Goal: Task Accomplishment & Management: Complete application form

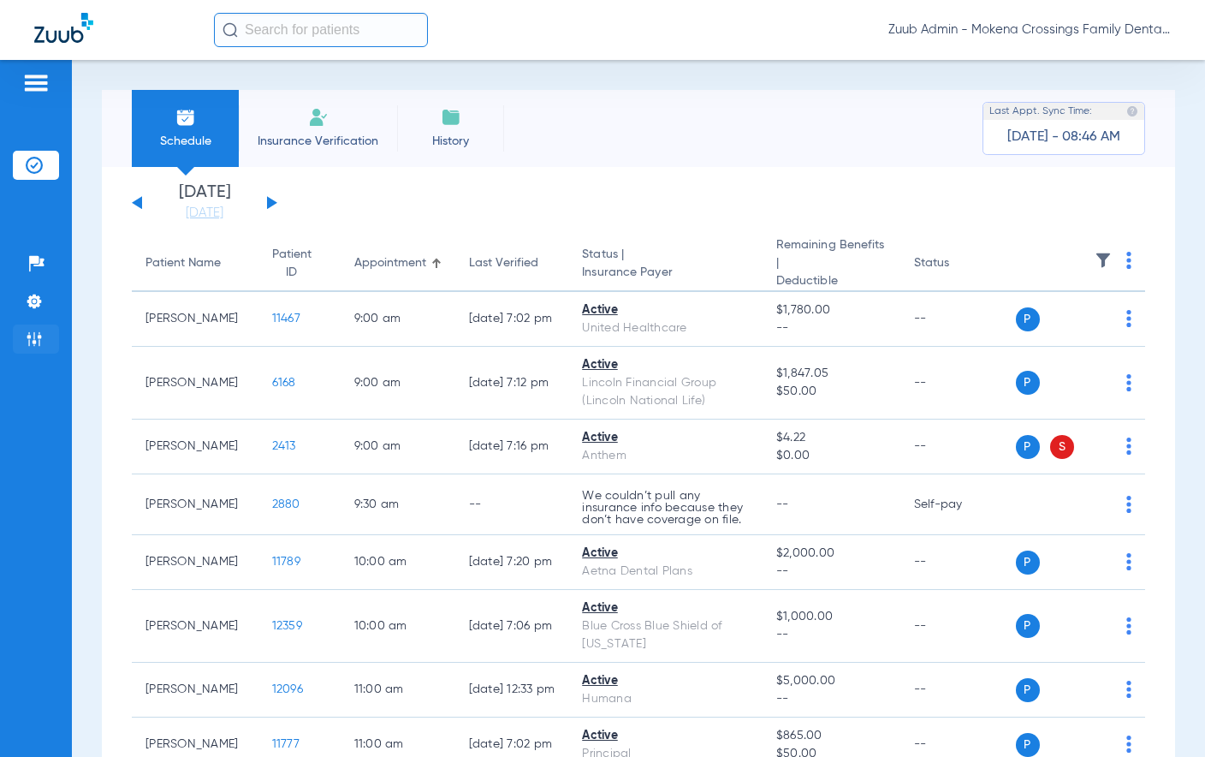
click at [28, 340] on img at bounding box center [34, 338] width 17 height 17
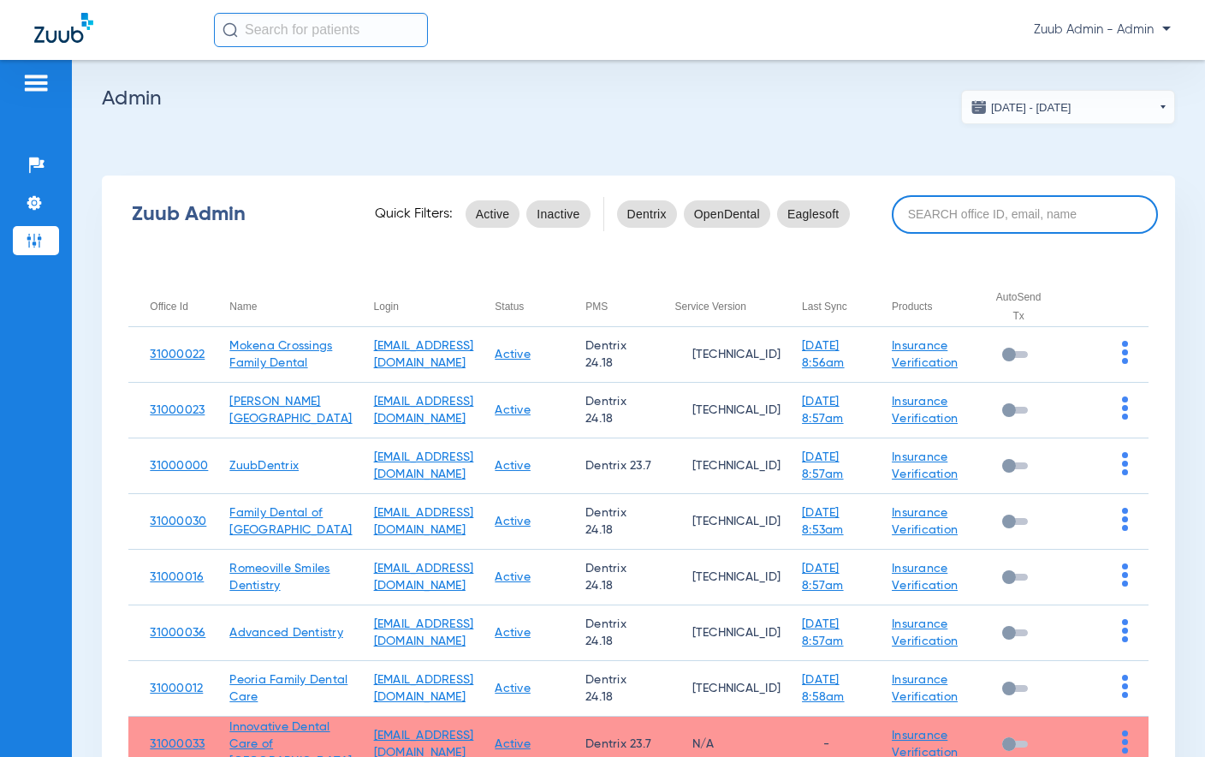
click at [952, 222] on input at bounding box center [1025, 214] width 266 height 39
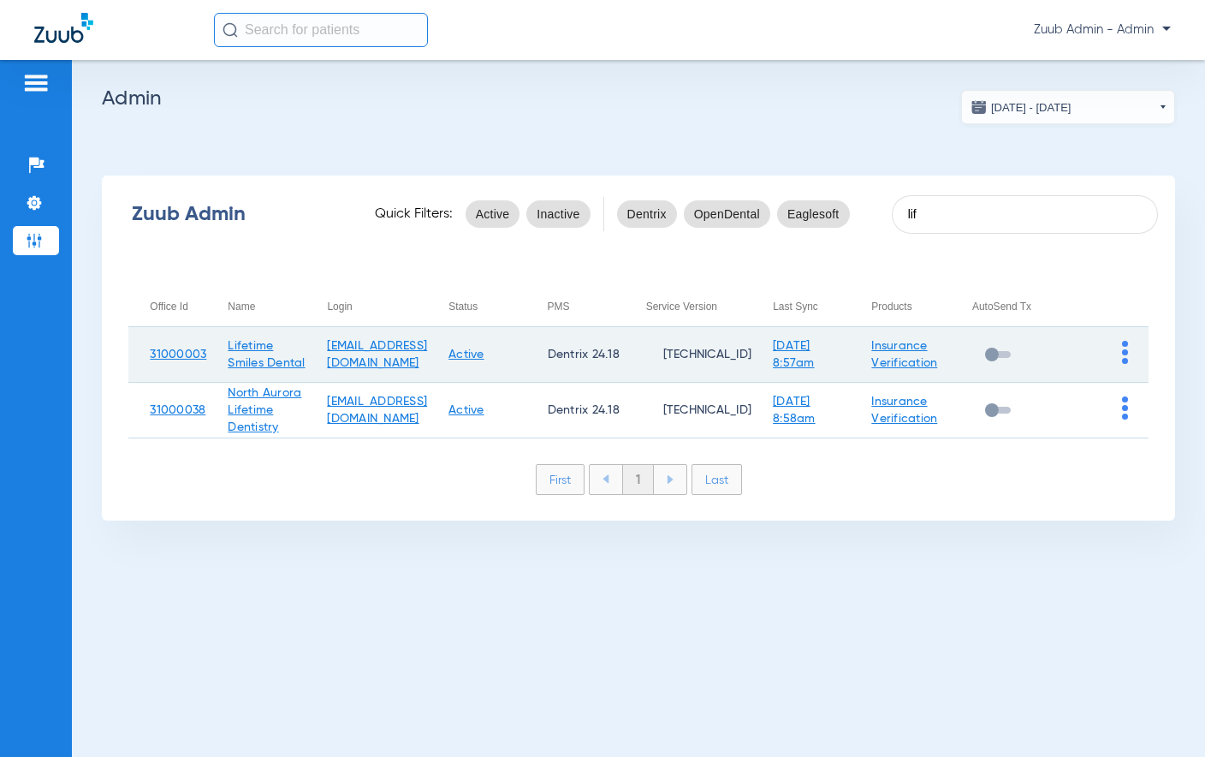
type input "lif"
click at [1119, 362] on td at bounding box center [1100, 355] width 98 height 56
click at [1122, 358] on img at bounding box center [1125, 352] width 6 height 23
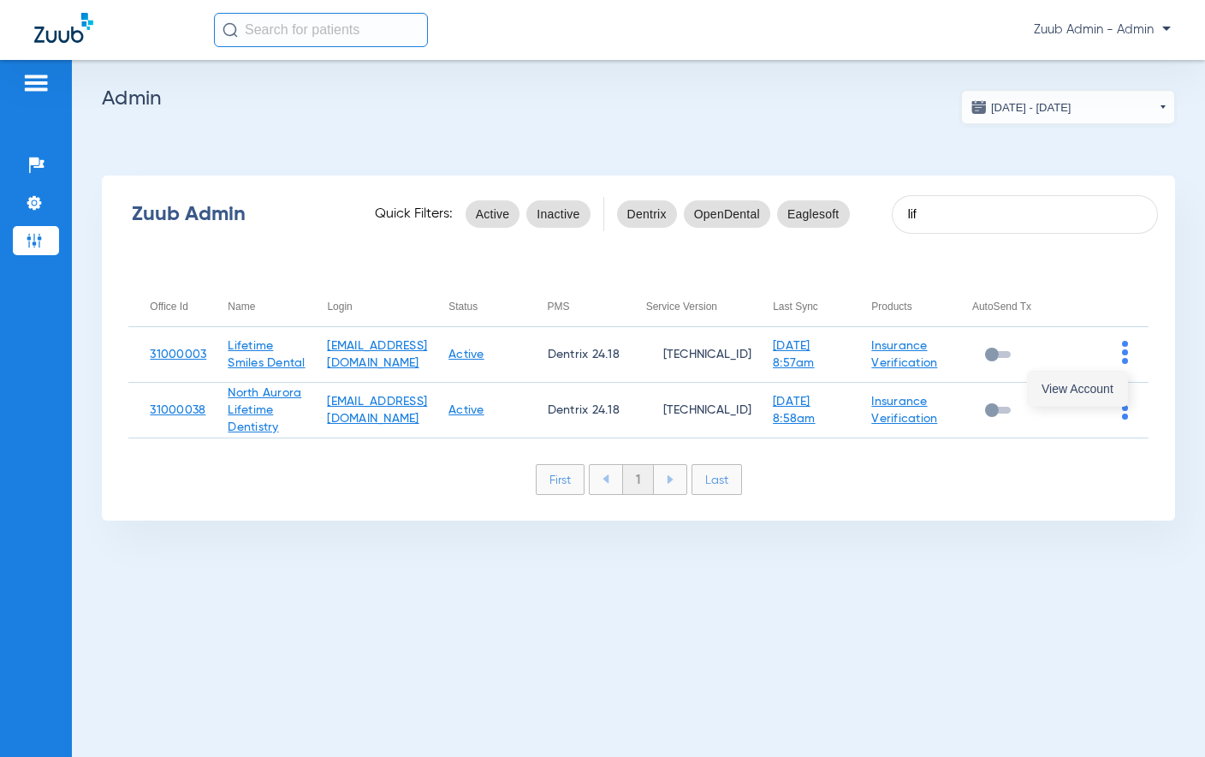
click at [1088, 386] on span "View Account" at bounding box center [1077, 389] width 72 height 12
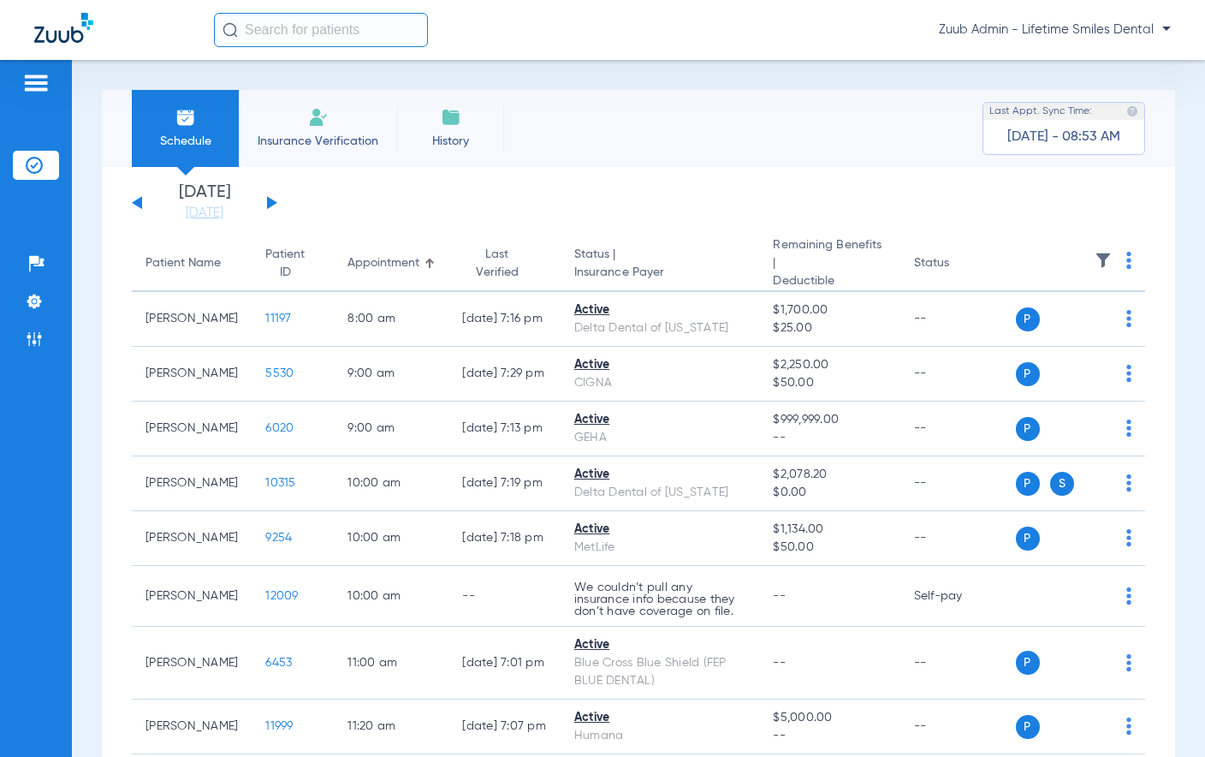
click at [279, 39] on input "text" at bounding box center [321, 30] width 214 height 34
paste input "11806"
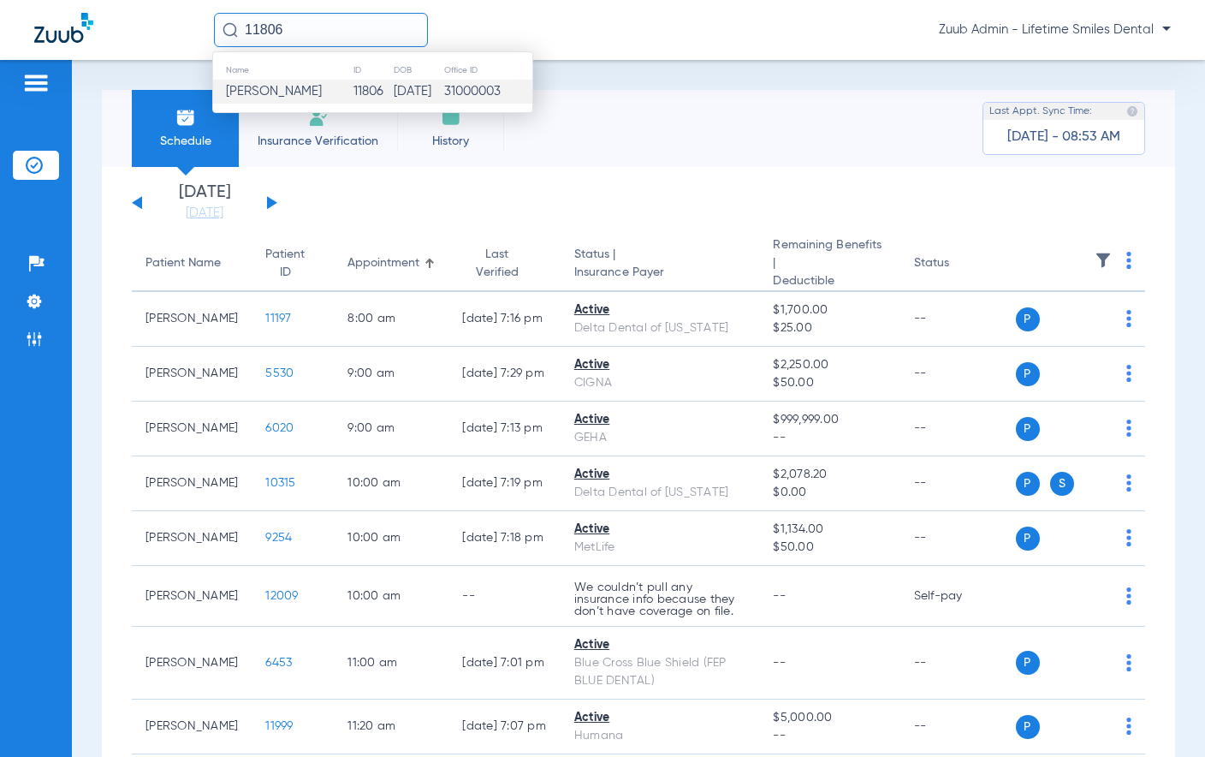
type input "11806"
click at [366, 93] on td "11806" at bounding box center [373, 92] width 40 height 24
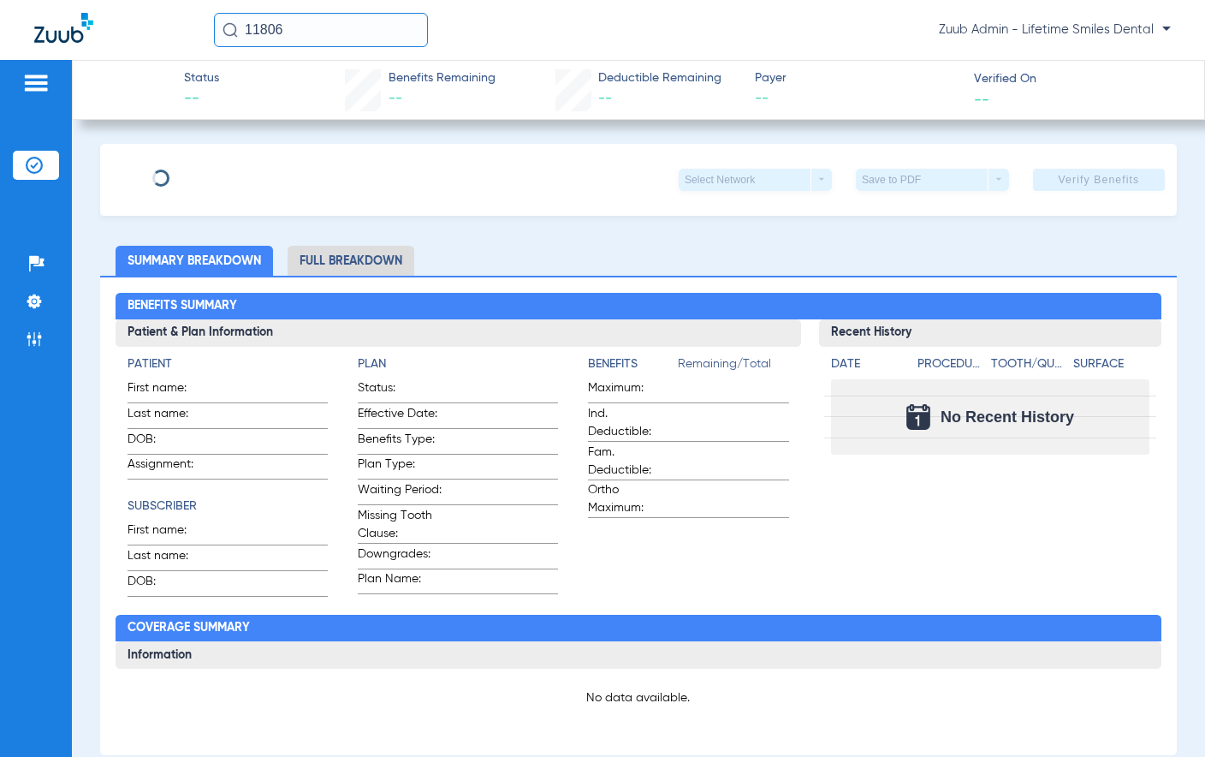
type input "[PERSON_NAME]"
type input "[DATE]"
type input "TDM813981694"
type input "07632"
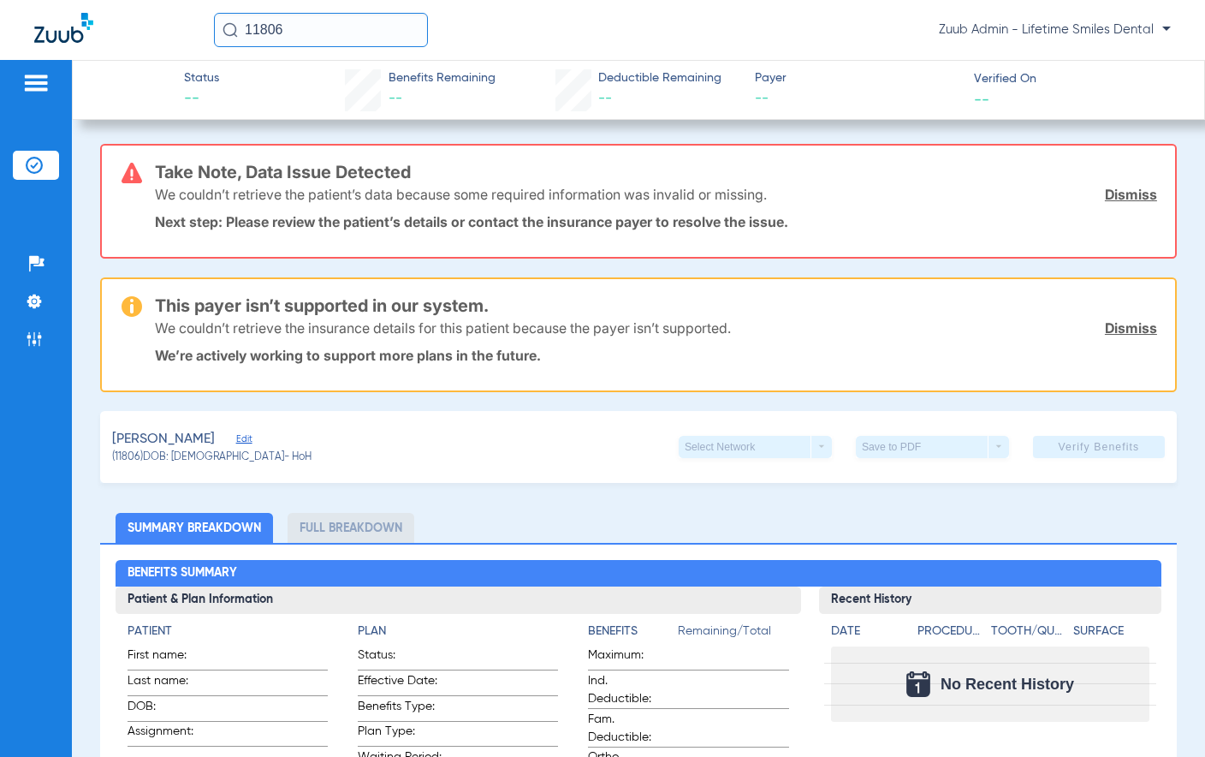
click at [237, 437] on span "Edit" at bounding box center [243, 441] width 15 height 16
